Goal: Share content

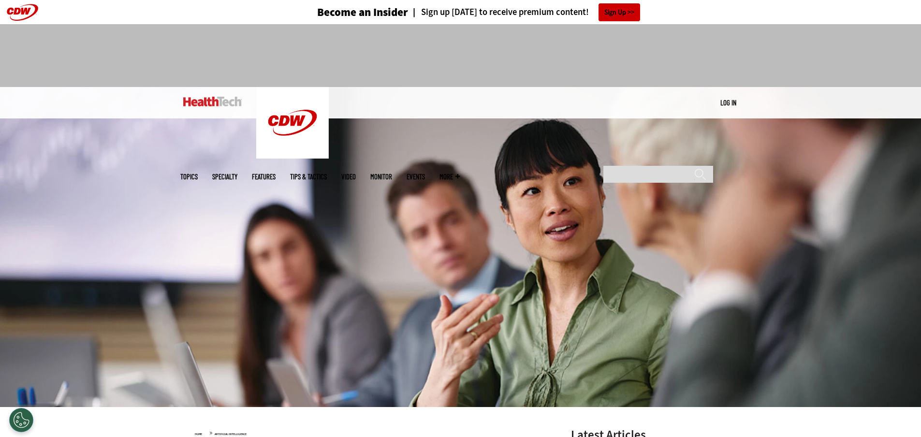
click at [233, 106] on img at bounding box center [212, 102] width 59 height 10
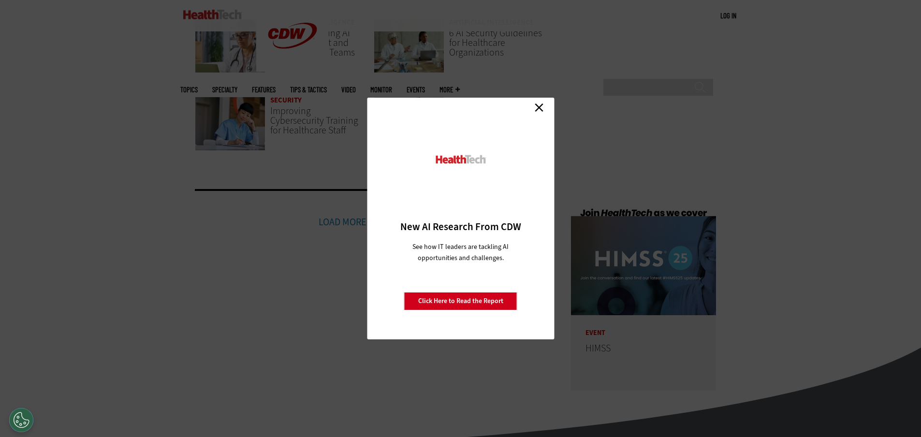
scroll to position [2272, 0]
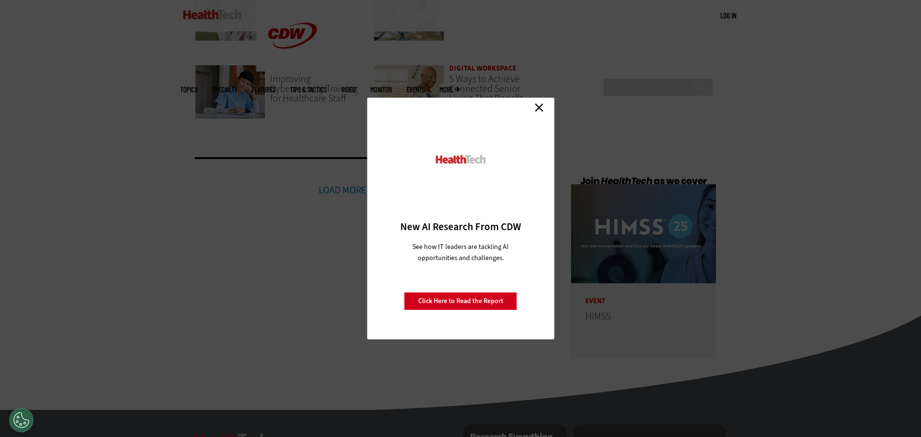
click at [538, 102] on link "Close" at bounding box center [539, 107] width 15 height 15
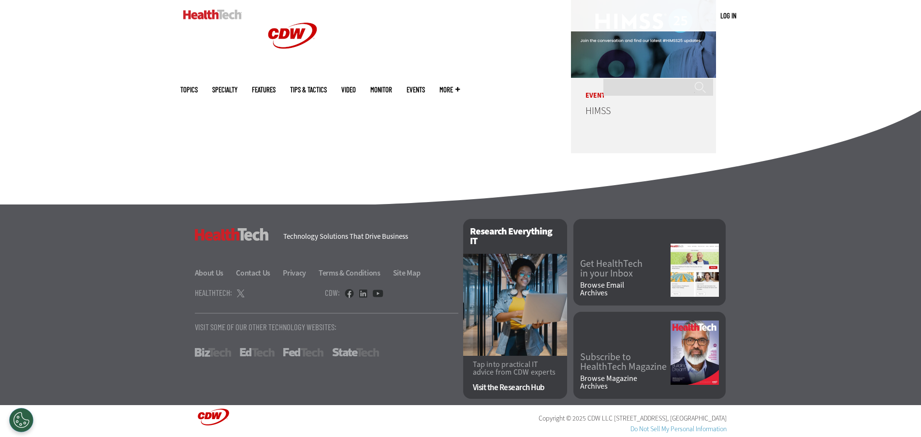
scroll to position [2478, 0]
click at [242, 290] on link at bounding box center [241, 293] width 8 height 10
click at [363, 293] on link at bounding box center [363, 293] width 9 height 9
